Goal: Transaction & Acquisition: Obtain resource

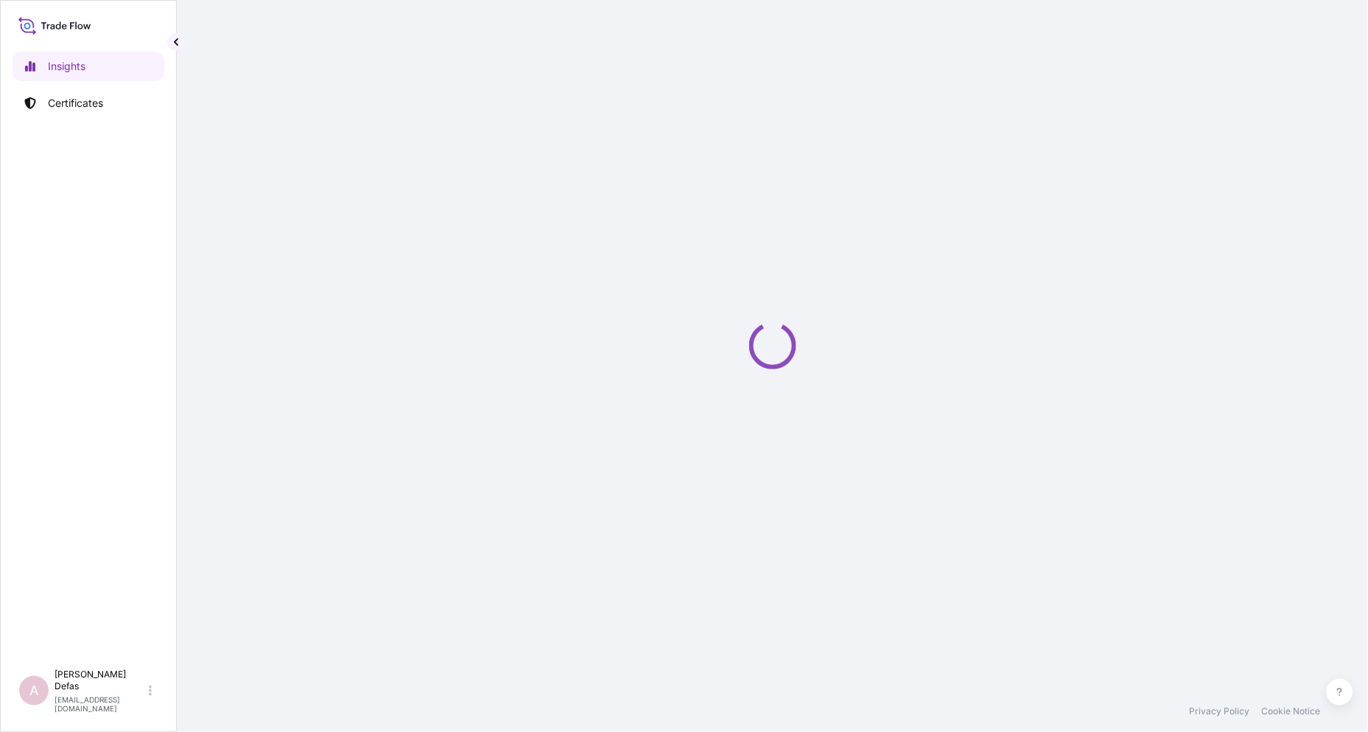
select select "2025"
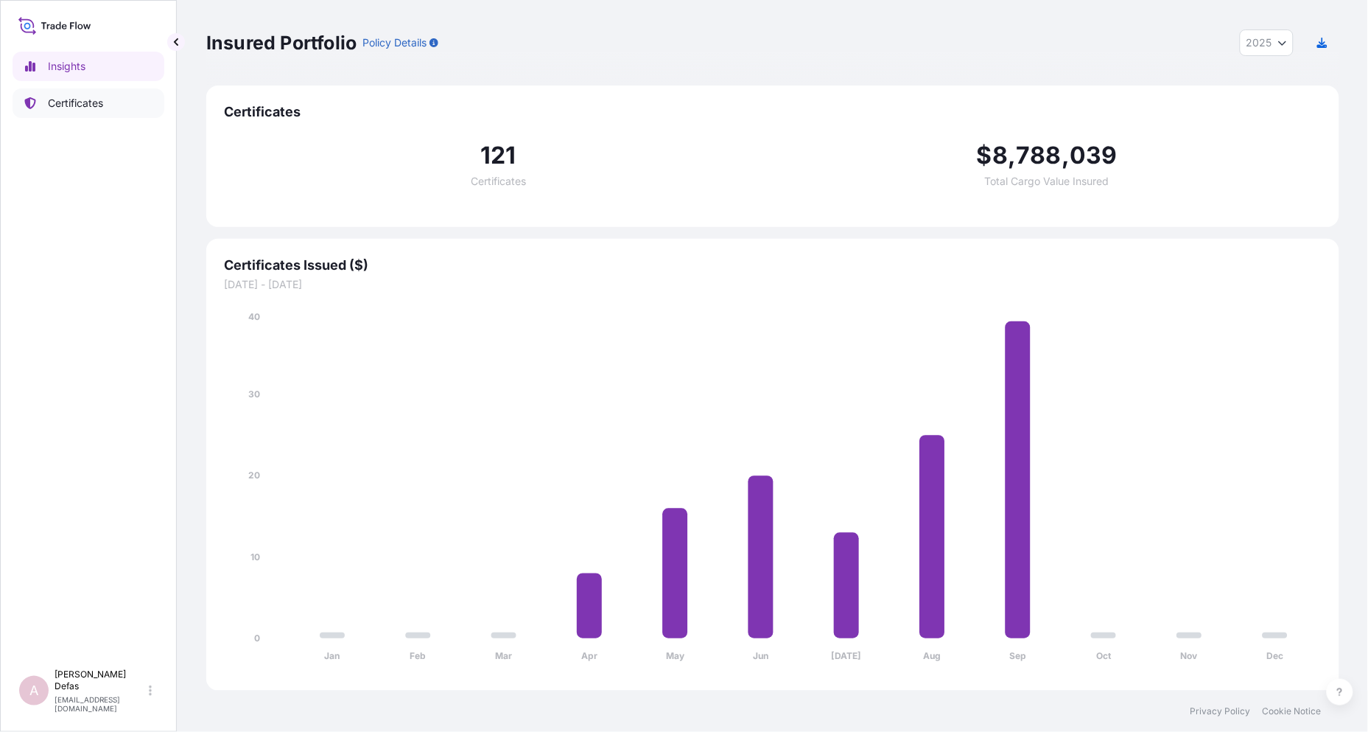
click at [79, 99] on p "Certificates" at bounding box center [75, 103] width 55 height 15
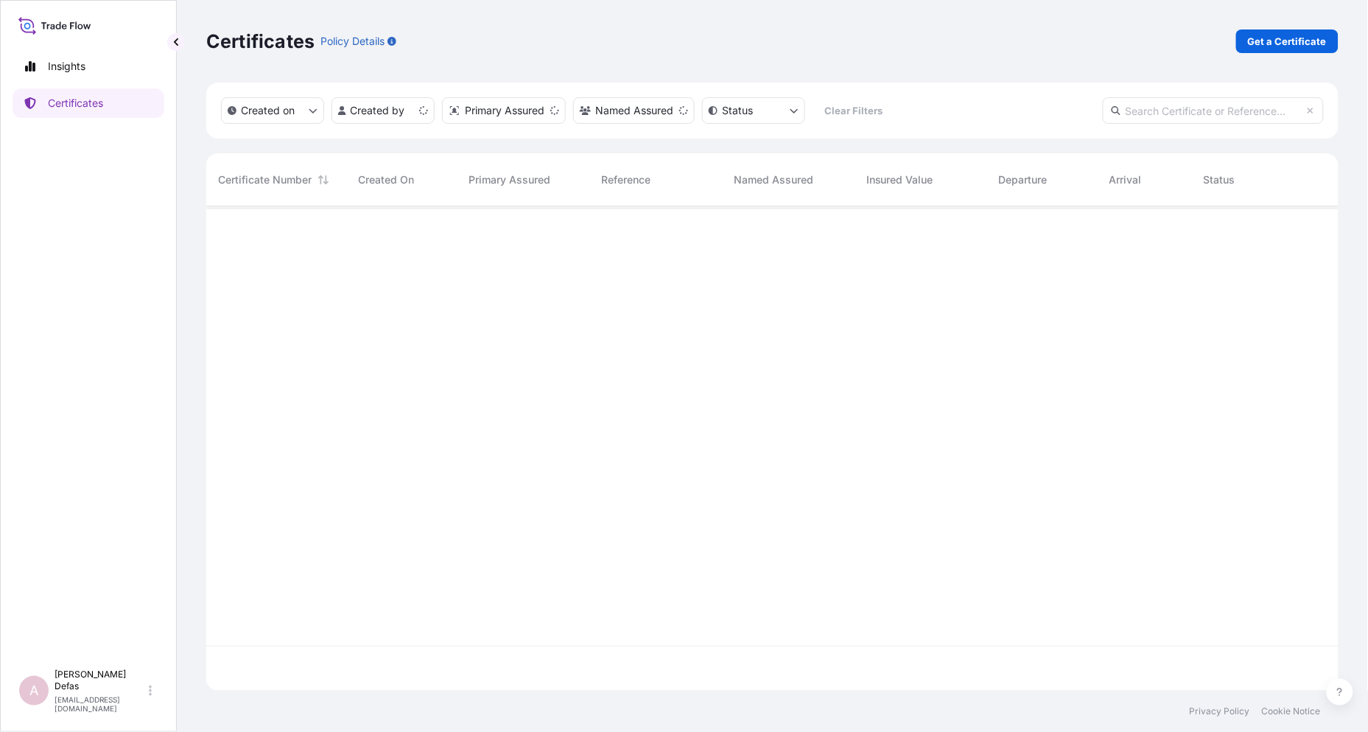
scroll to position [480, 1121]
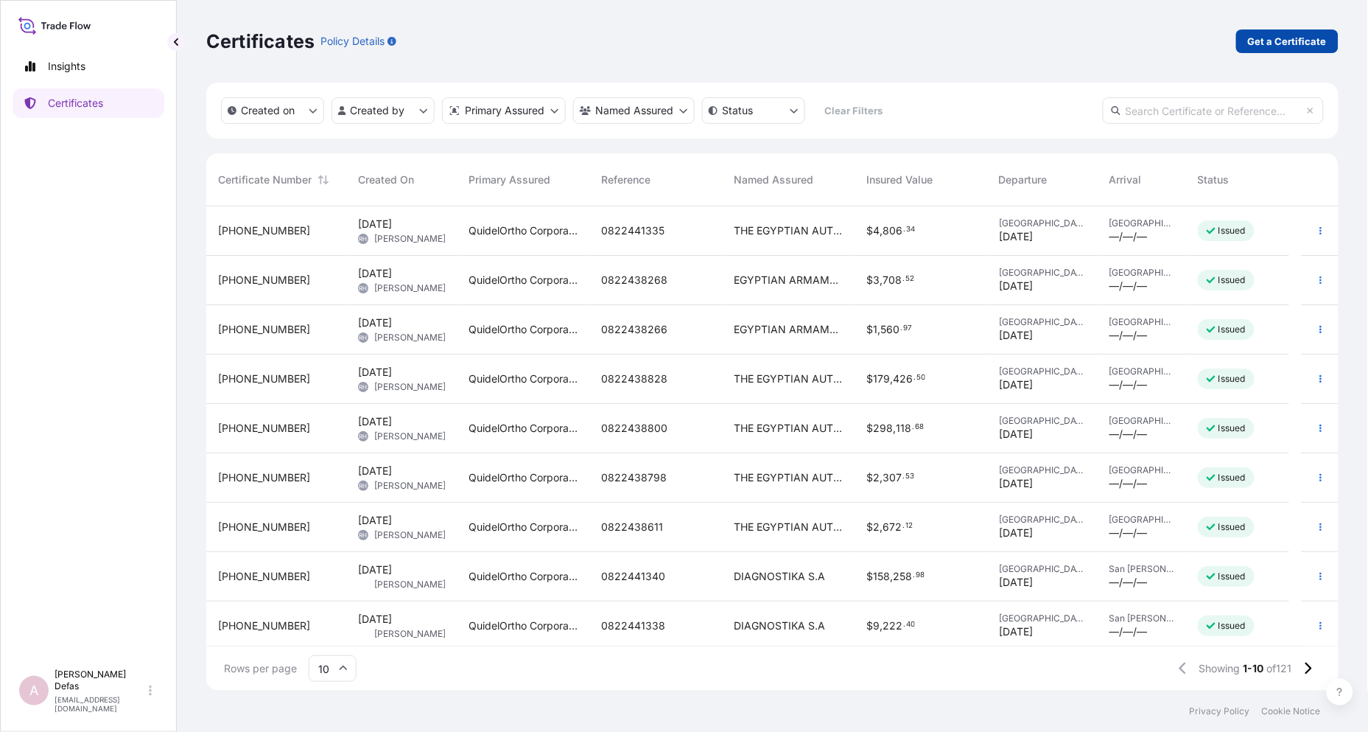
click at [1299, 38] on p "Get a Certificate" at bounding box center [1287, 41] width 79 height 15
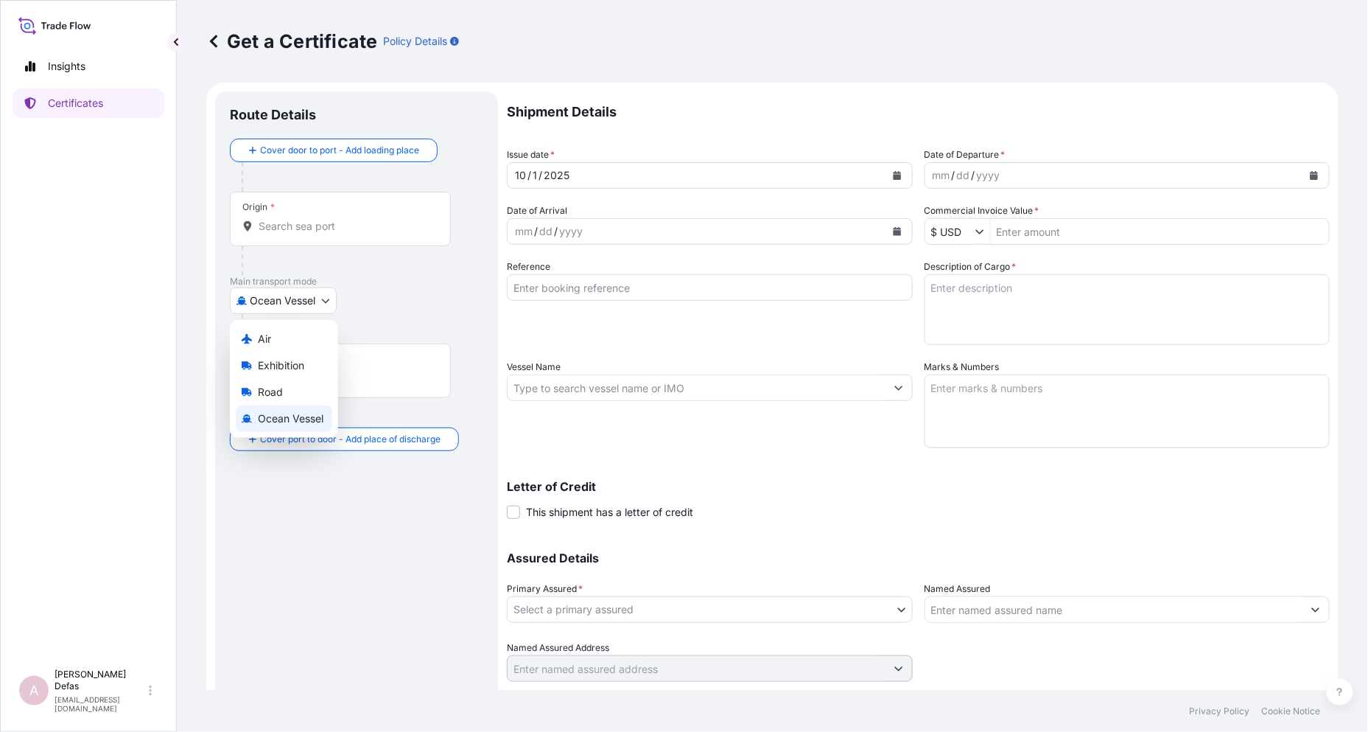
click at [254, 297] on body "Insights Certificates A Ariane Defas [EMAIL_ADDRESS][DOMAIN_NAME] Get a Certifi…" at bounding box center [684, 366] width 1368 height 732
click at [259, 334] on span "Air" at bounding box center [264, 339] width 13 height 15
select select "Air"
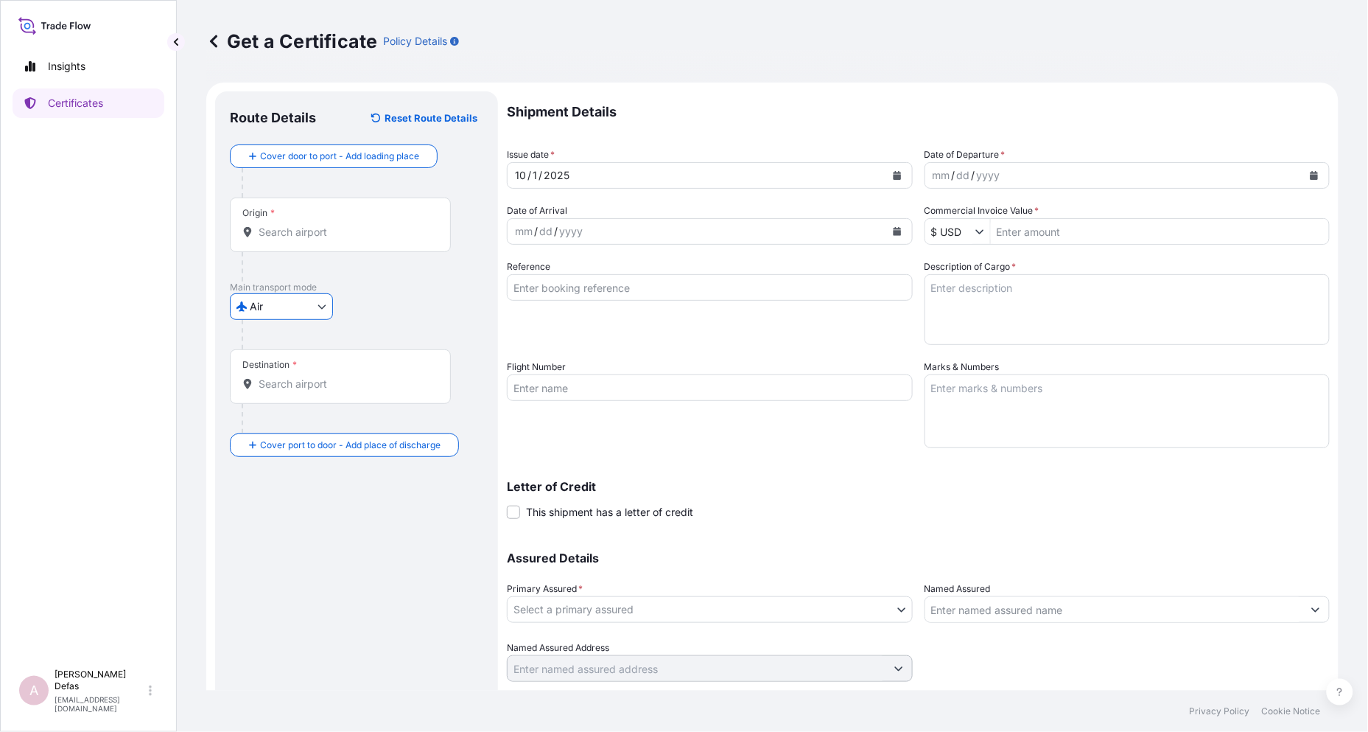
click at [279, 251] on div "Origin *" at bounding box center [340, 224] width 221 height 55
click at [279, 239] on input "Origin *" at bounding box center [346, 232] width 174 height 15
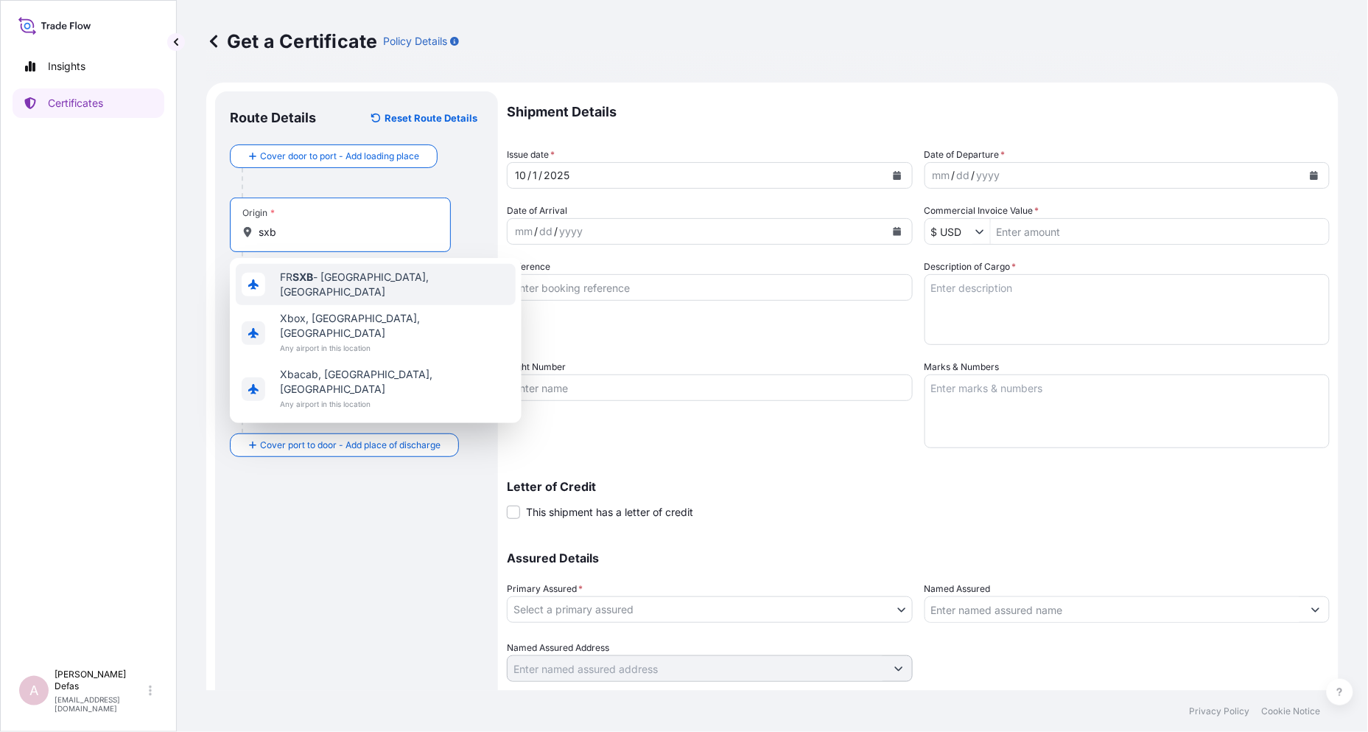
click at [307, 271] on div "FR SXB - [GEOGRAPHIC_DATA], [GEOGRAPHIC_DATA]" at bounding box center [376, 284] width 280 height 41
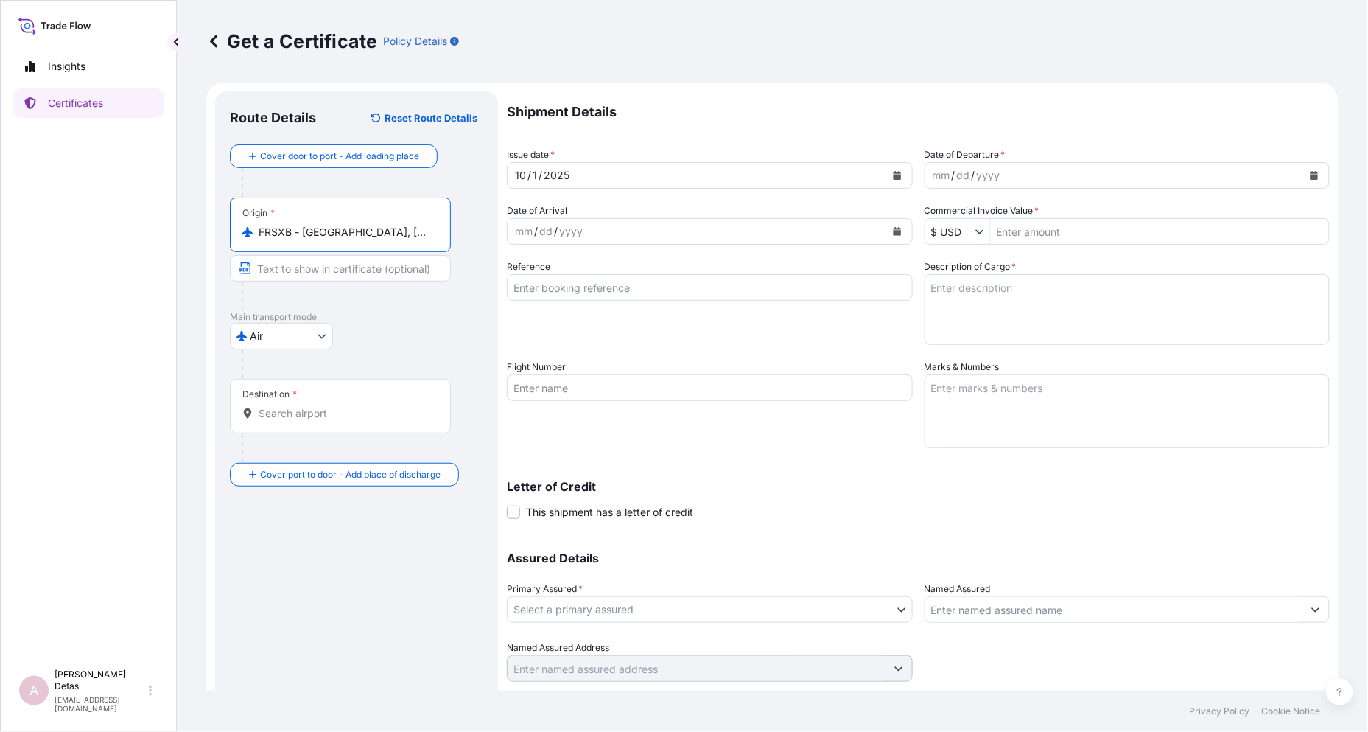
type input "FRSXB - [GEOGRAPHIC_DATA], [GEOGRAPHIC_DATA]"
click at [276, 410] on input "Destination *" at bounding box center [346, 413] width 174 height 15
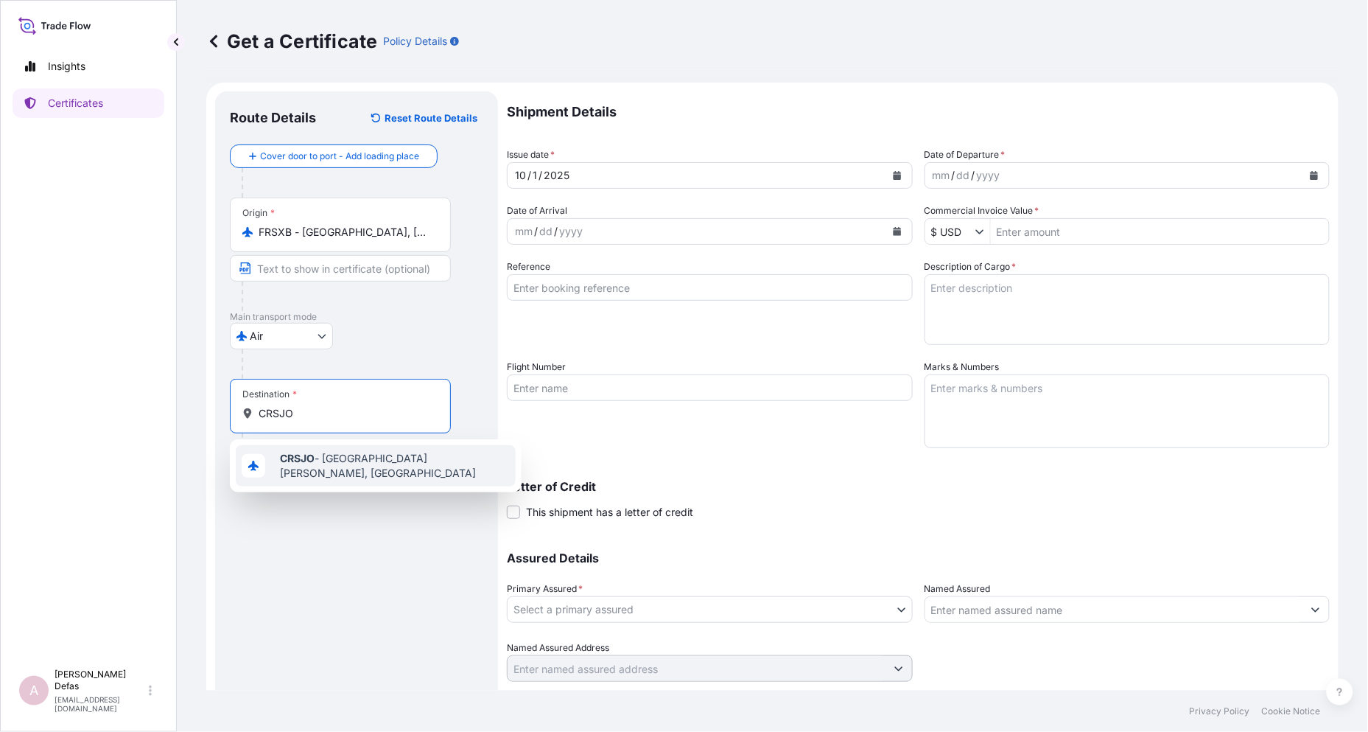
click at [379, 455] on span "CRSJO - [GEOGRAPHIC_DATA][PERSON_NAME], [GEOGRAPHIC_DATA]" at bounding box center [395, 465] width 230 height 29
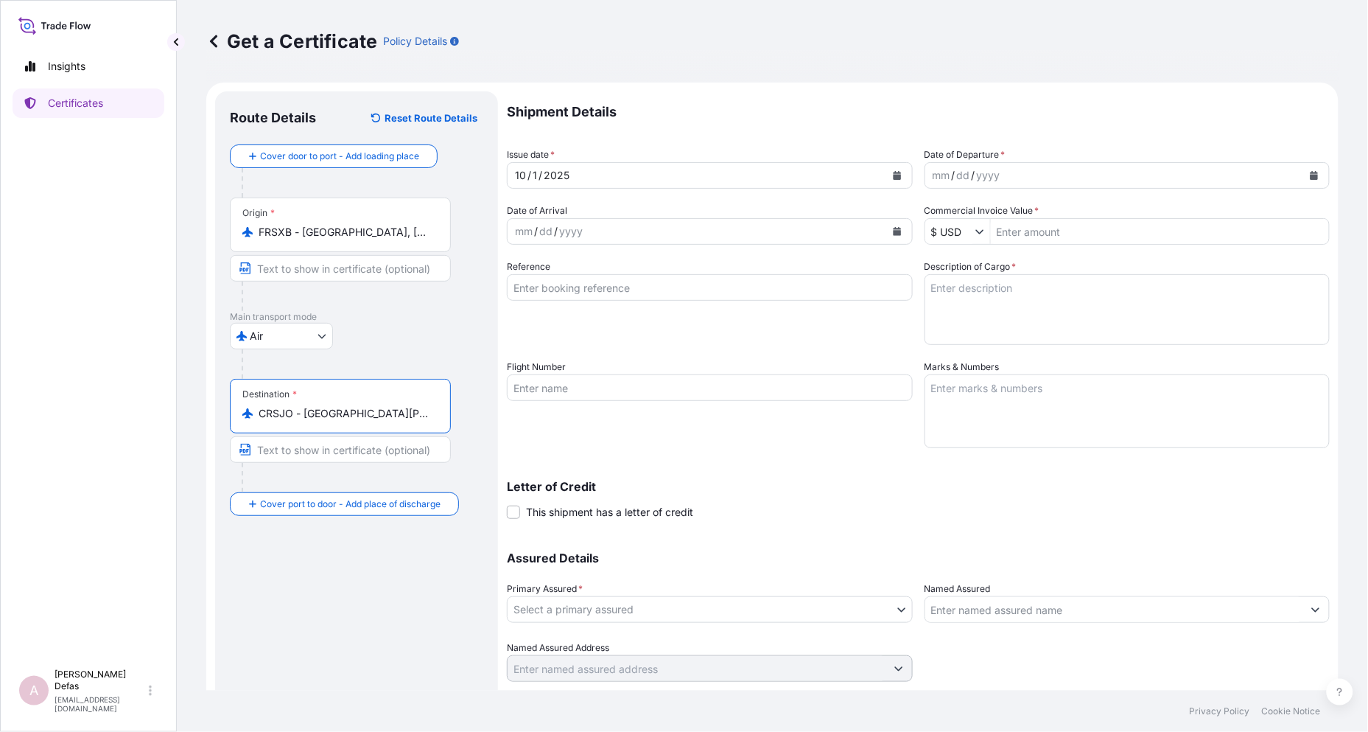
type input "CRSJO - [GEOGRAPHIC_DATA][PERSON_NAME], [GEOGRAPHIC_DATA]"
click at [990, 186] on div "mm / dd / yyyy" at bounding box center [1114, 175] width 378 height 27
click at [583, 234] on div "yyyy" at bounding box center [571, 232] width 27 height 18
click at [524, 231] on div "mm" at bounding box center [524, 232] width 21 height 18
click at [514, 230] on div "mm" at bounding box center [524, 232] width 21 height 18
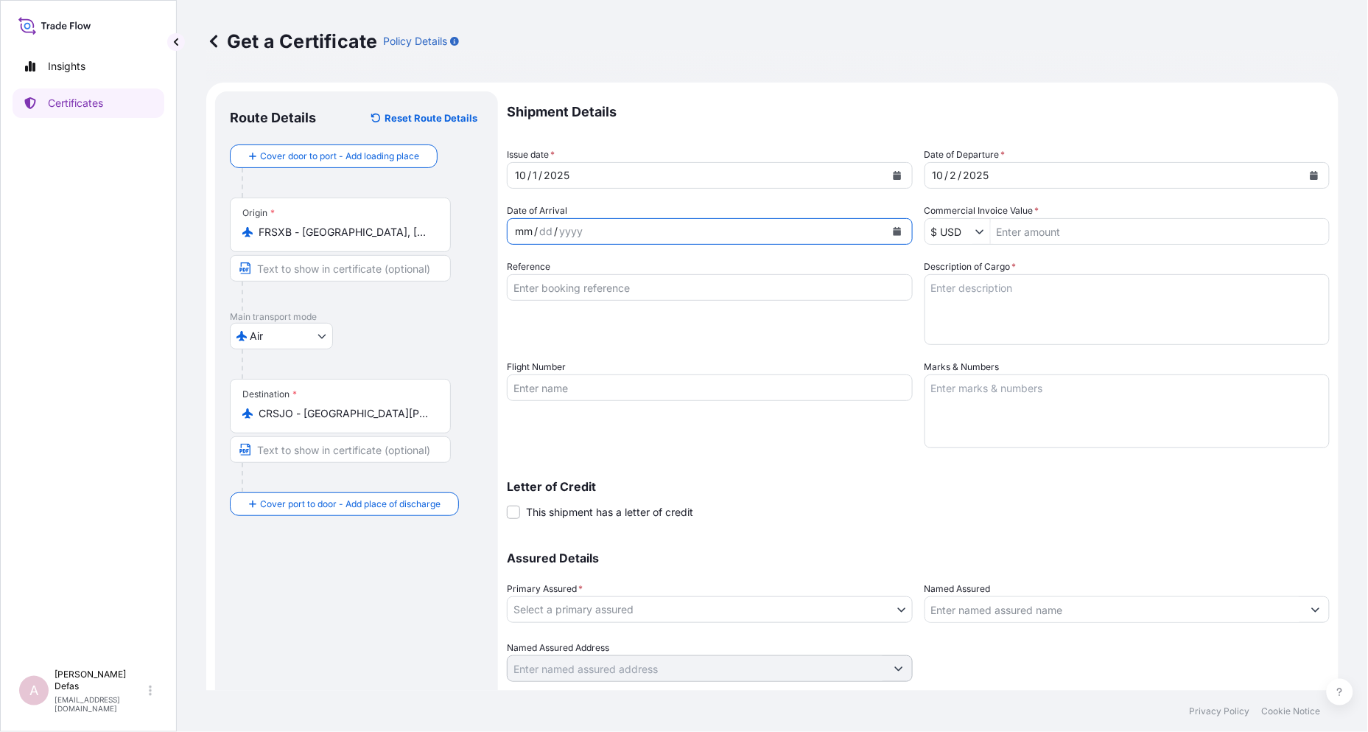
click at [526, 231] on div "mm" at bounding box center [524, 232] width 21 height 18
click at [1044, 232] on input "Commercial Invoice Value *" at bounding box center [1160, 231] width 339 height 27
type input "450"
click at [760, 290] on input "Reference" at bounding box center [710, 287] width 406 height 27
click at [634, 265] on div "Reference" at bounding box center [710, 301] width 406 height 85
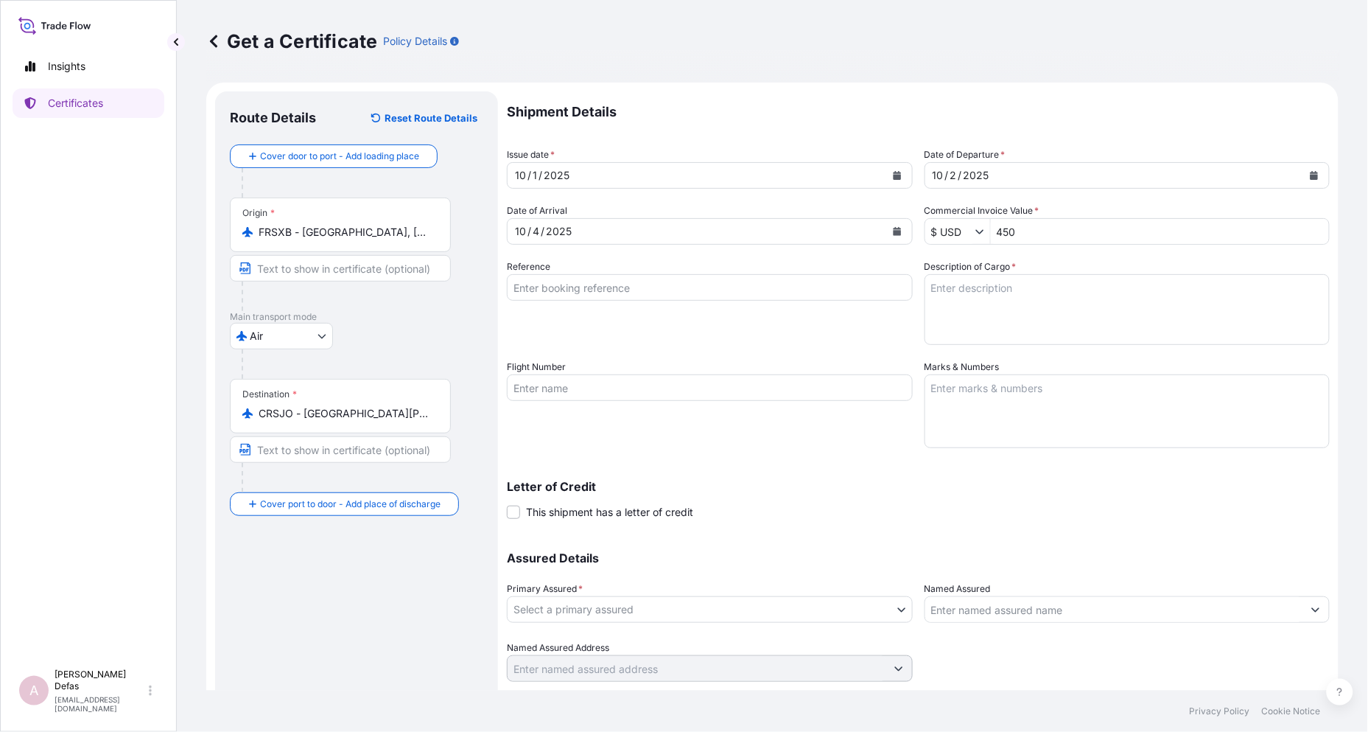
click at [609, 279] on input "Reference" at bounding box center [710, 287] width 406 height 27
click at [585, 281] on input "Reference" at bounding box center [710, 287] width 406 height 27
paste input "822444537"
type input "0822444537"
click at [1001, 293] on textarea "Description of Cargo *" at bounding box center [1128, 309] width 406 height 71
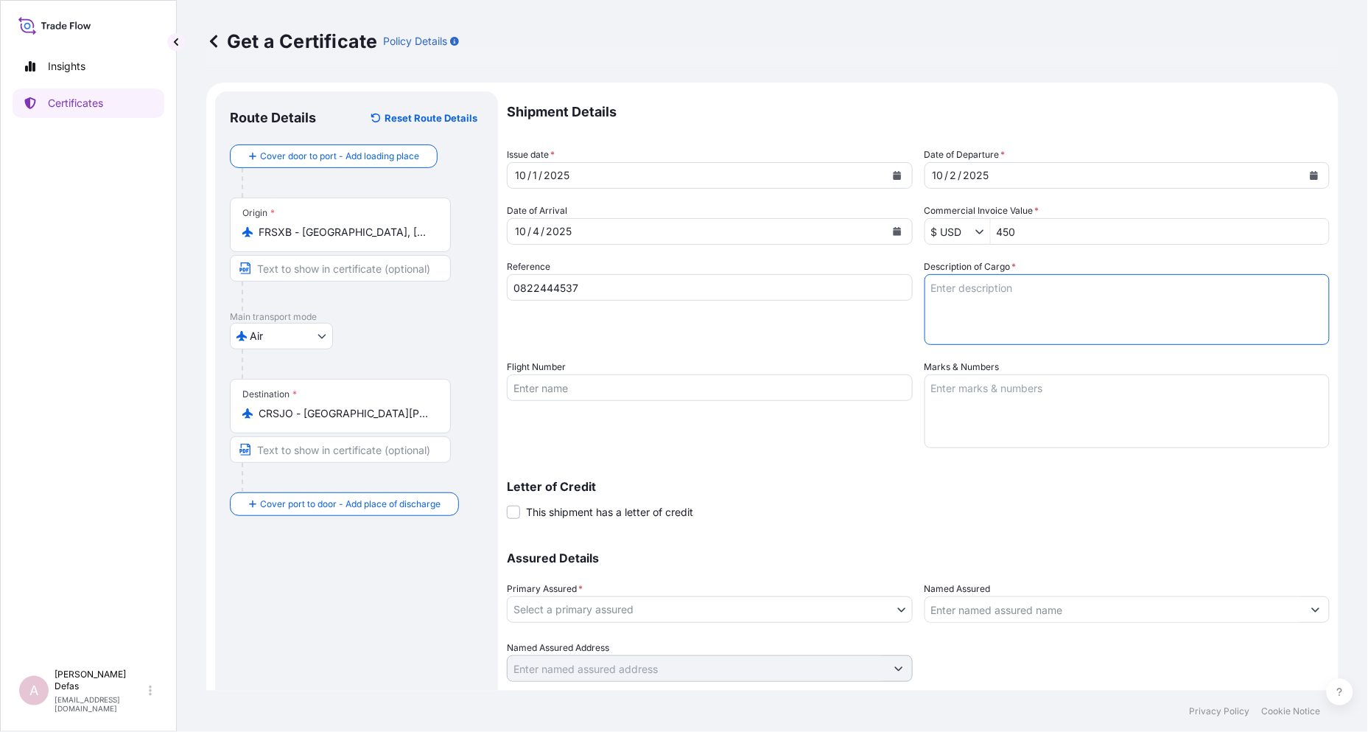
click at [1019, 312] on textarea "Description of Cargo *" at bounding box center [1128, 309] width 406 height 71
type textarea "Pharmaceutical Diagnostics Kits"
paste input "LH518"
type input "LH518"
click at [1004, 386] on textarea "Marks & Numbers" at bounding box center [1128, 411] width 406 height 74
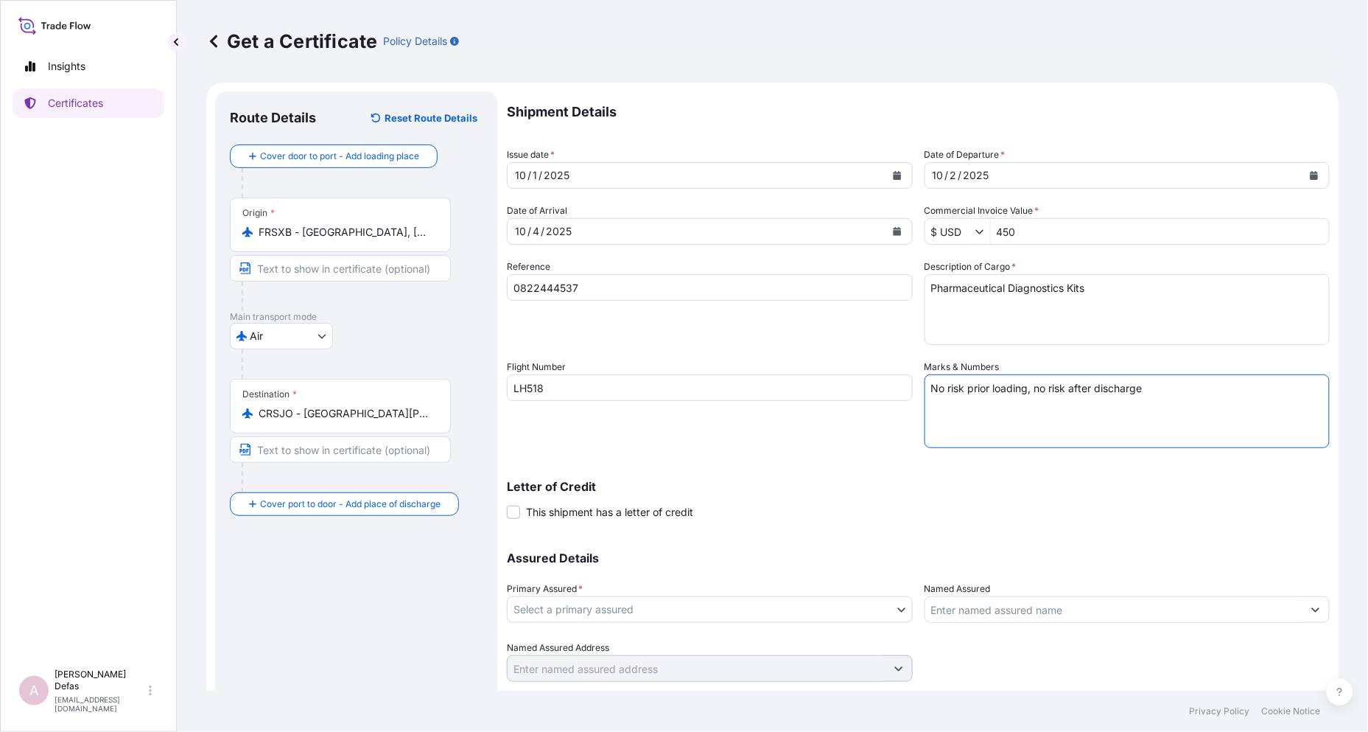
click at [1026, 386] on textarea "No risk prior loading, no risk after discharge" at bounding box center [1128, 411] width 406 height 74
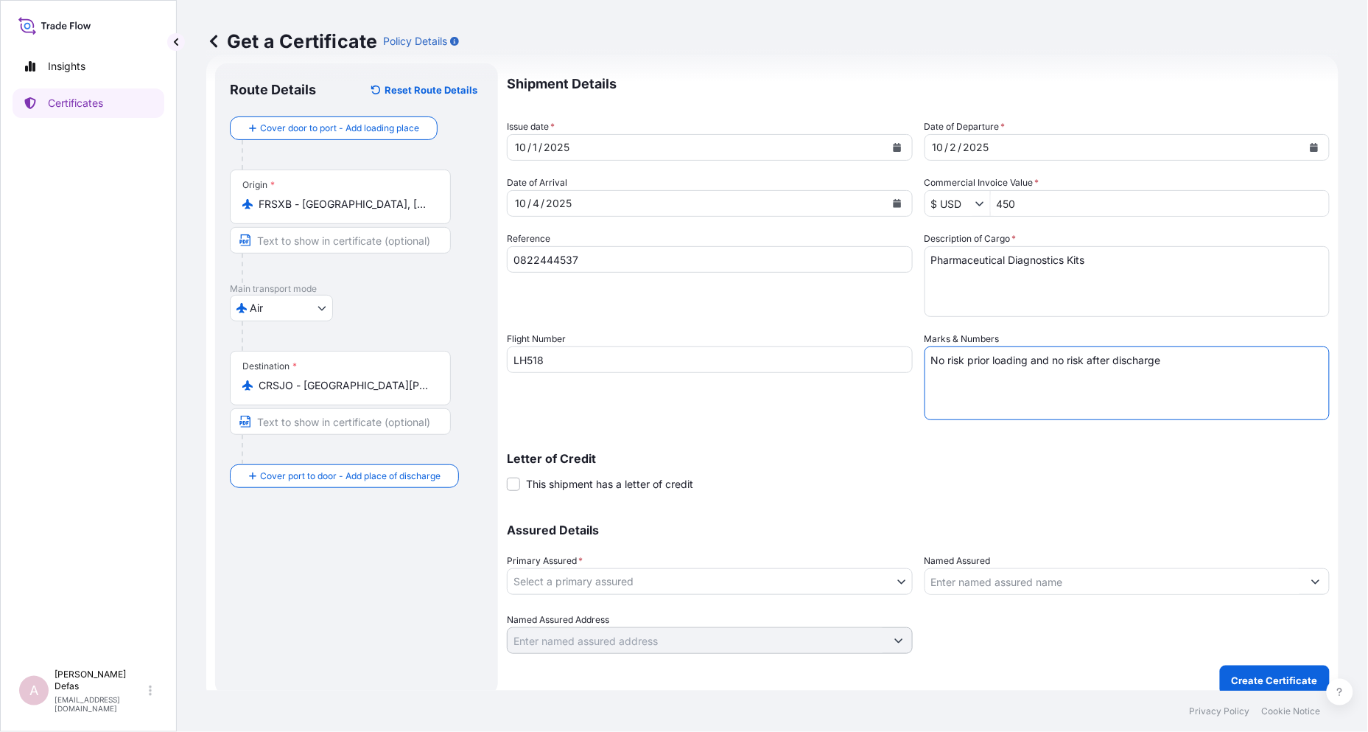
scroll to position [41, 0]
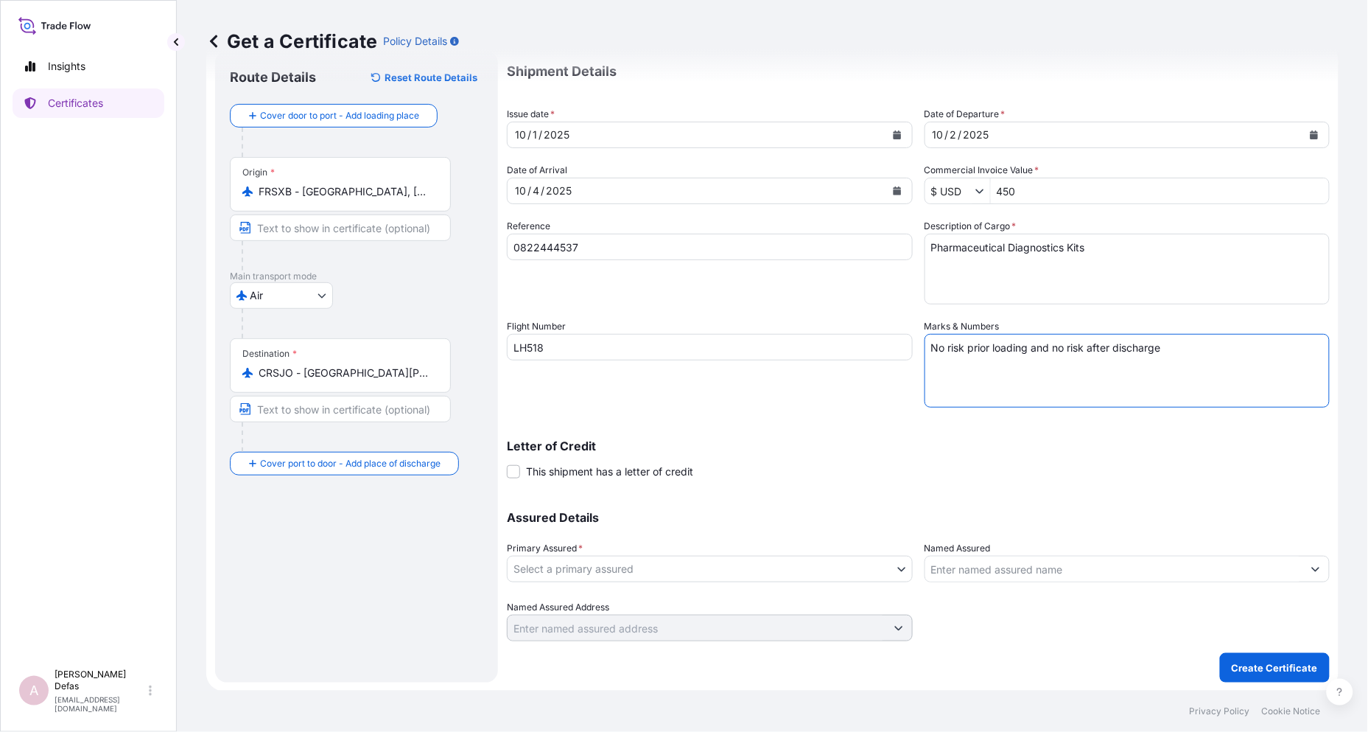
type textarea "No risk prior loading and no risk after discharge"
click at [723, 564] on body "Insights Certificates A Ariane Defas [EMAIL_ADDRESS][DOMAIN_NAME] Get a Certifi…" at bounding box center [684, 366] width 1368 height 732
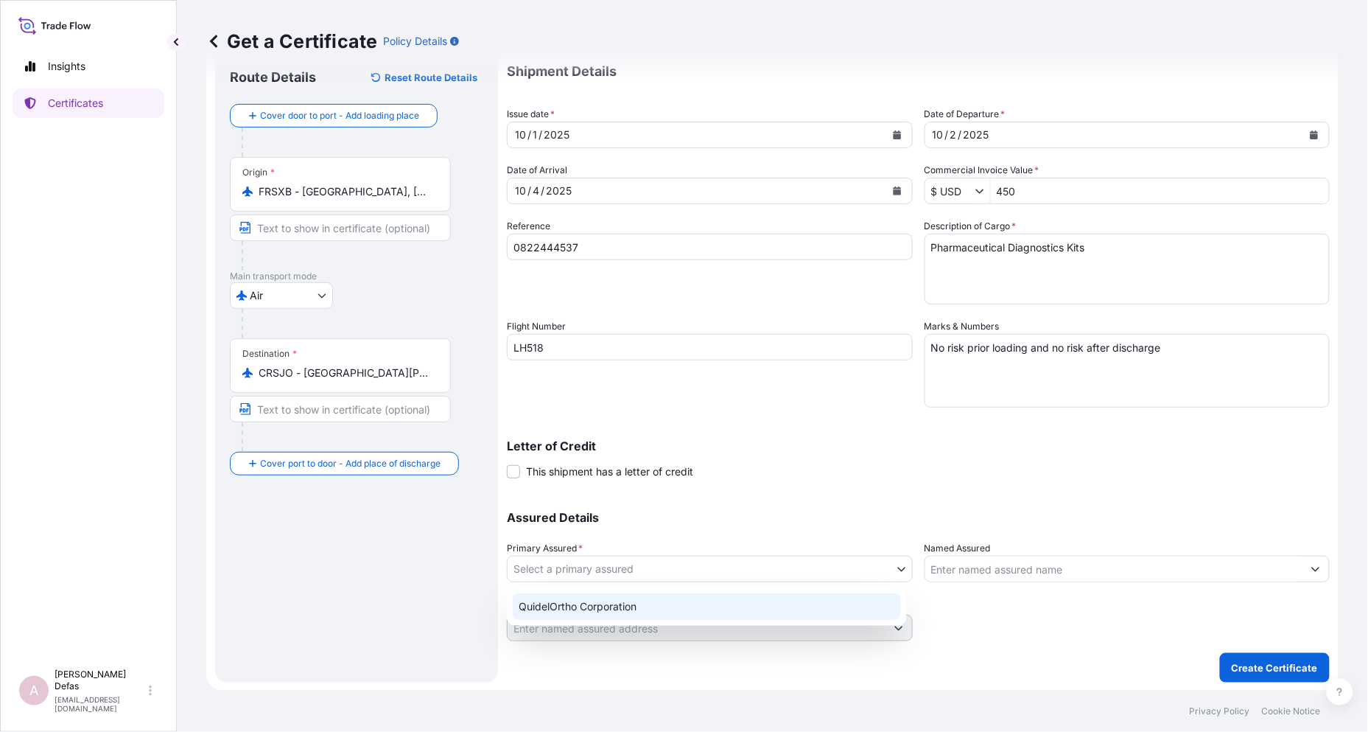
click at [643, 602] on div "QuidelOrtho Corporation" at bounding box center [707, 606] width 388 height 27
select select "31549"
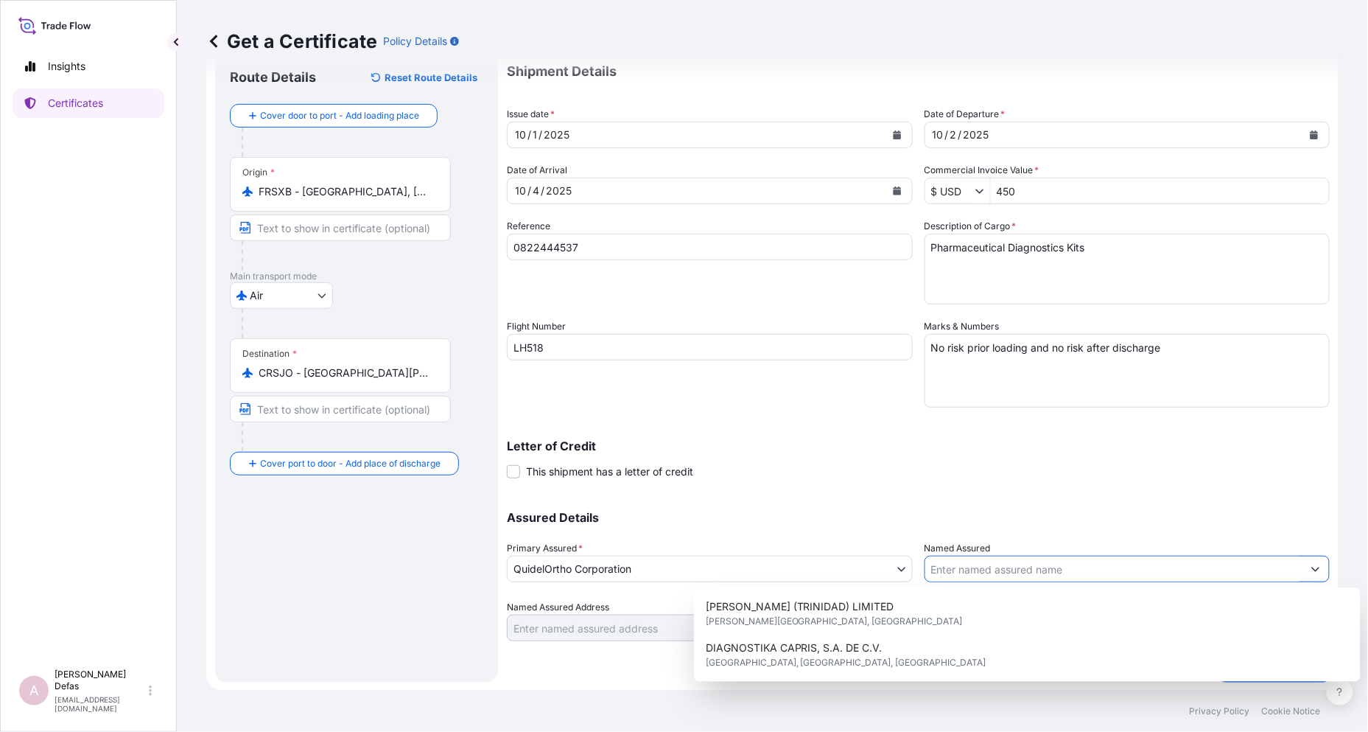
click at [1020, 570] on input "Named Assured" at bounding box center [1114, 569] width 378 height 27
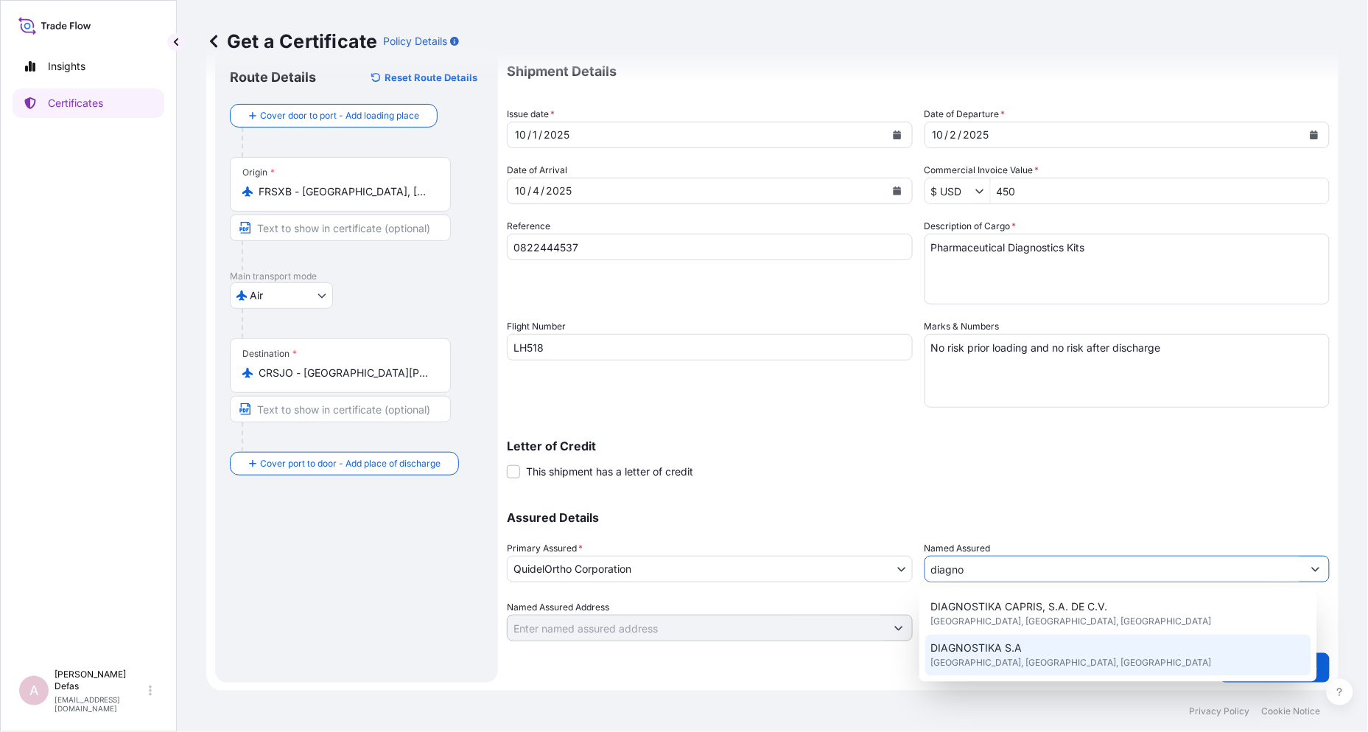
click at [1003, 650] on span "DIAGNOSTIKA S.A" at bounding box center [976, 647] width 91 height 15
type input "DIAGNOSTIKA S.A"
type input "[GEOGRAPHIC_DATA][PERSON_NAME], [GEOGRAPHIC_DATA], [GEOGRAPHIC_DATA]"
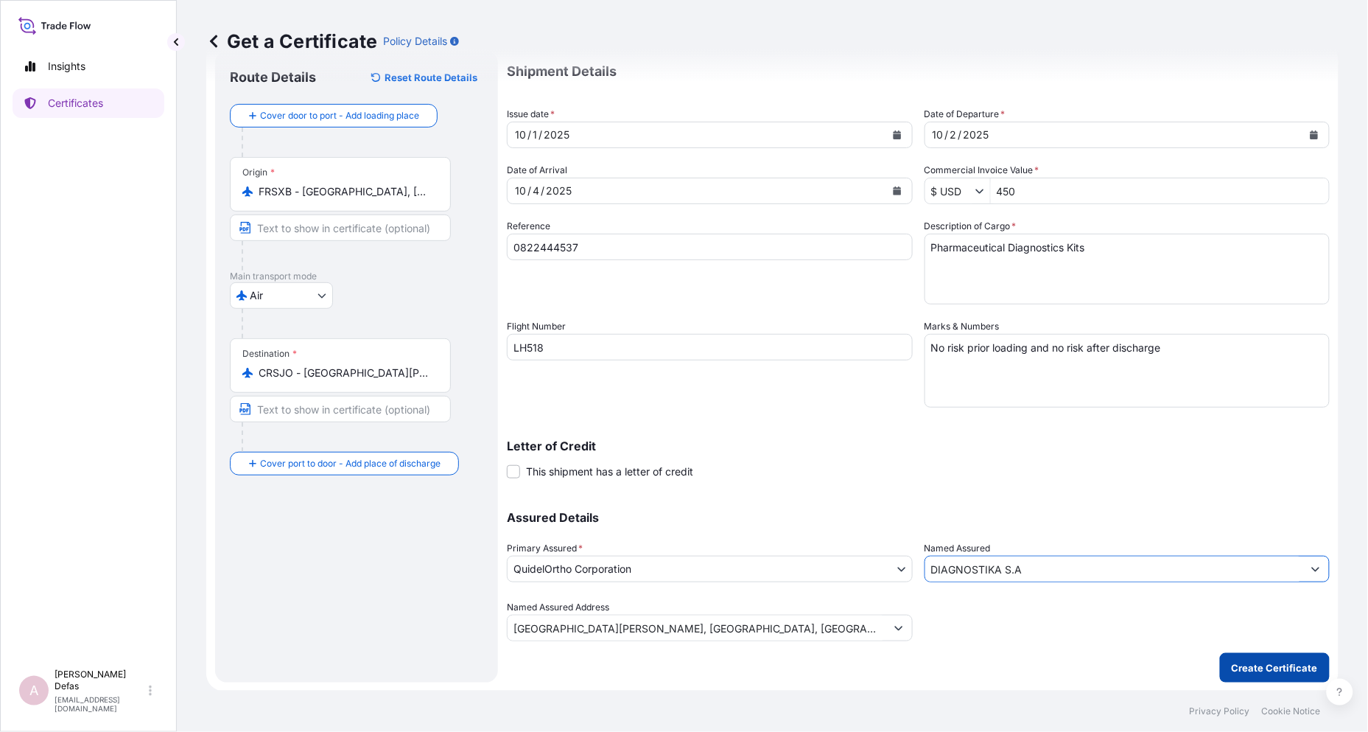
type input "DIAGNOSTIKA S.A"
click at [1233, 658] on button "Create Certificate" at bounding box center [1275, 667] width 110 height 29
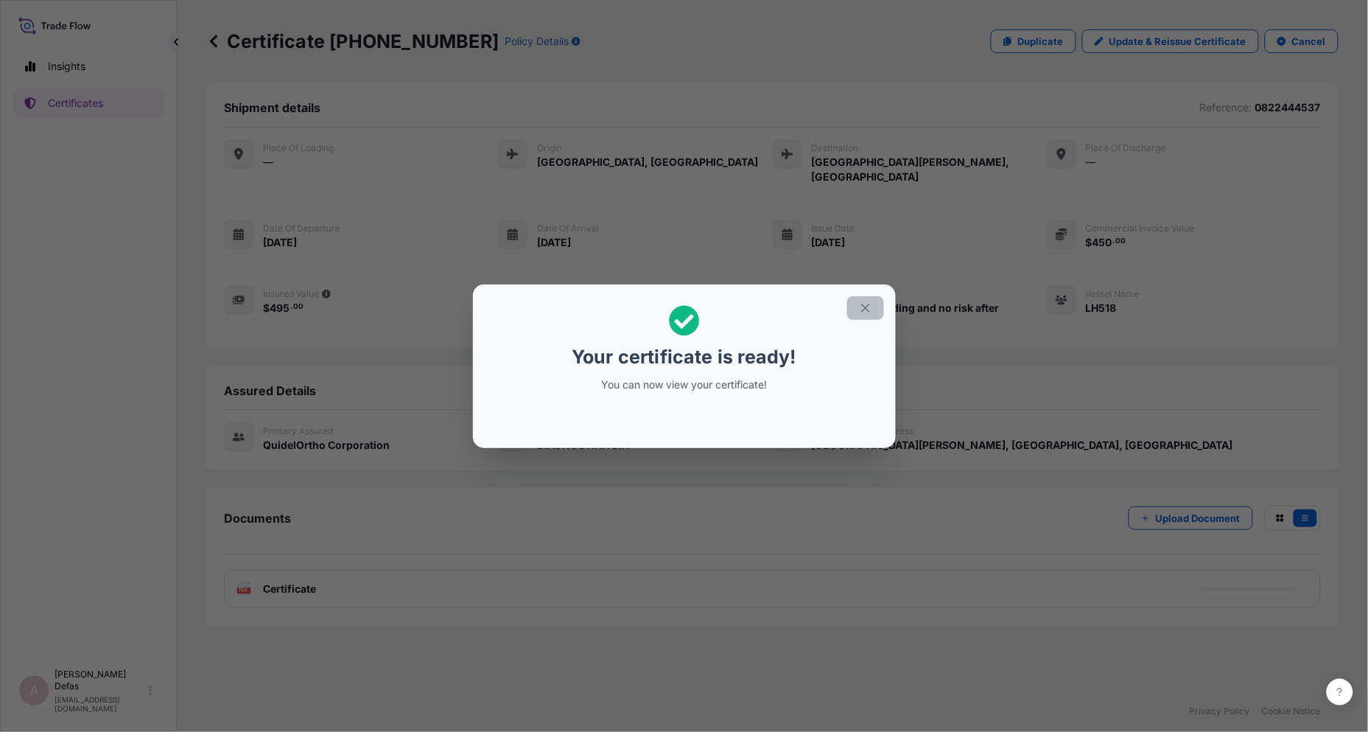
click at [862, 307] on icon "button" at bounding box center [865, 307] width 13 height 13
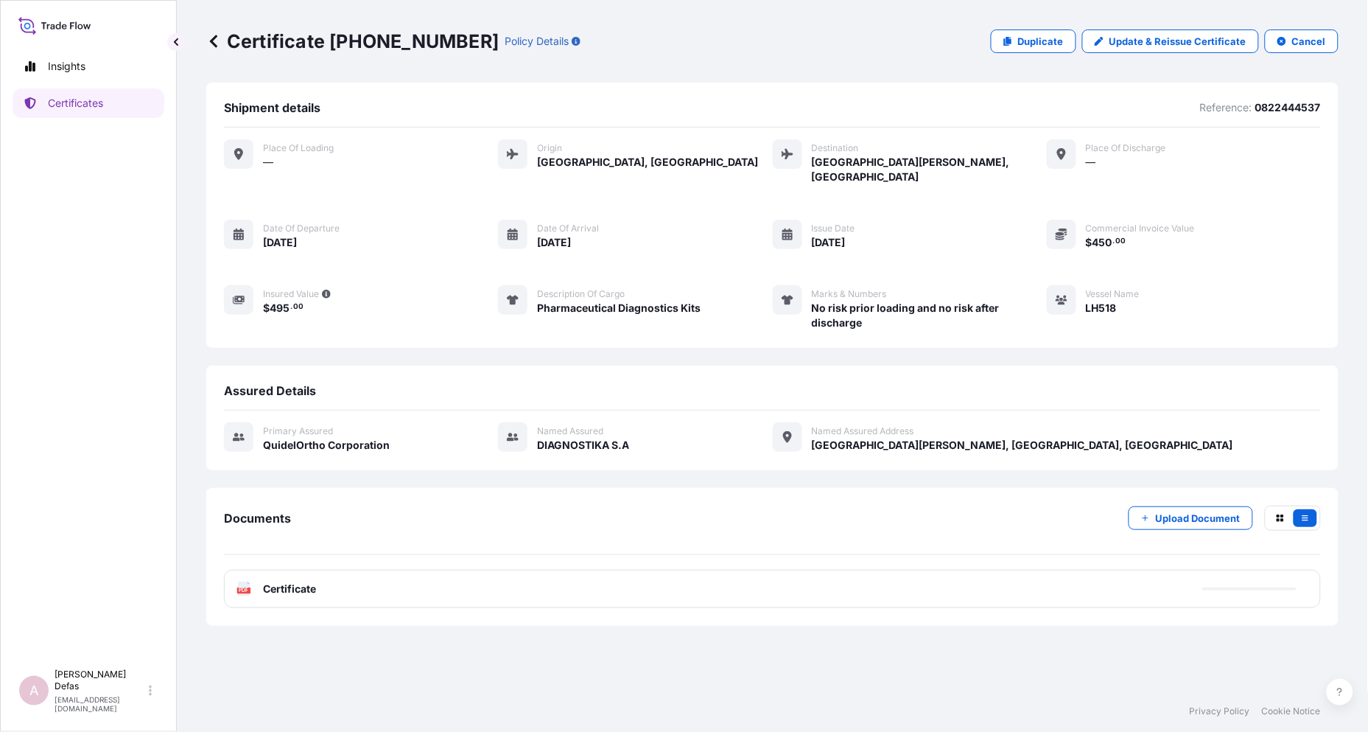
click at [339, 41] on p "Certificate [PHONE_NUMBER]" at bounding box center [352, 41] width 293 height 24
click at [335, 43] on p "Certificate [PHONE_NUMBER]" at bounding box center [352, 41] width 293 height 24
drag, startPoint x: 328, startPoint y: 43, endPoint x: 440, endPoint y: 45, distance: 112.0
click at [440, 45] on p "Certificate [PHONE_NUMBER]" at bounding box center [352, 41] width 293 height 24
copy p "[PHONE_NUMBER]"
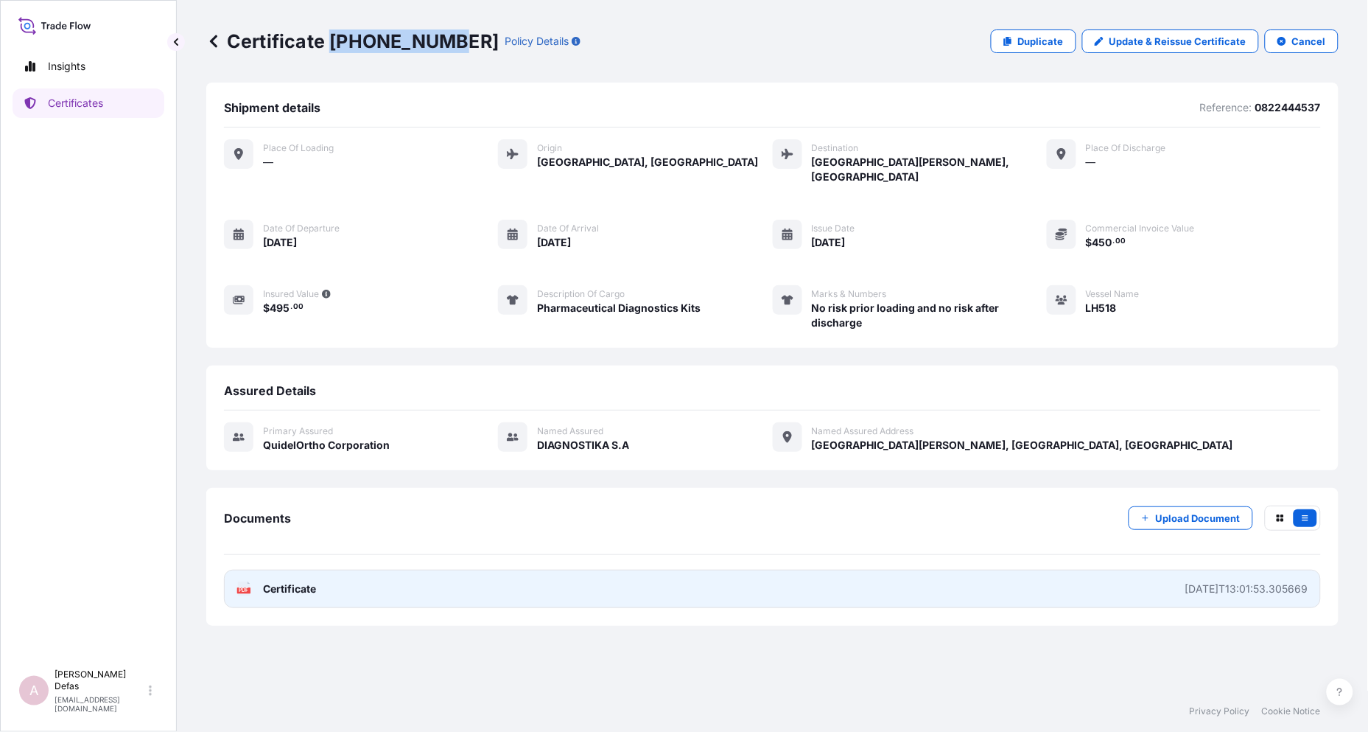
click at [938, 572] on link "PDF Certificate [DATE]T13:01:53.305669" at bounding box center [772, 589] width 1097 height 38
